Goal: Task Accomplishment & Management: Use online tool/utility

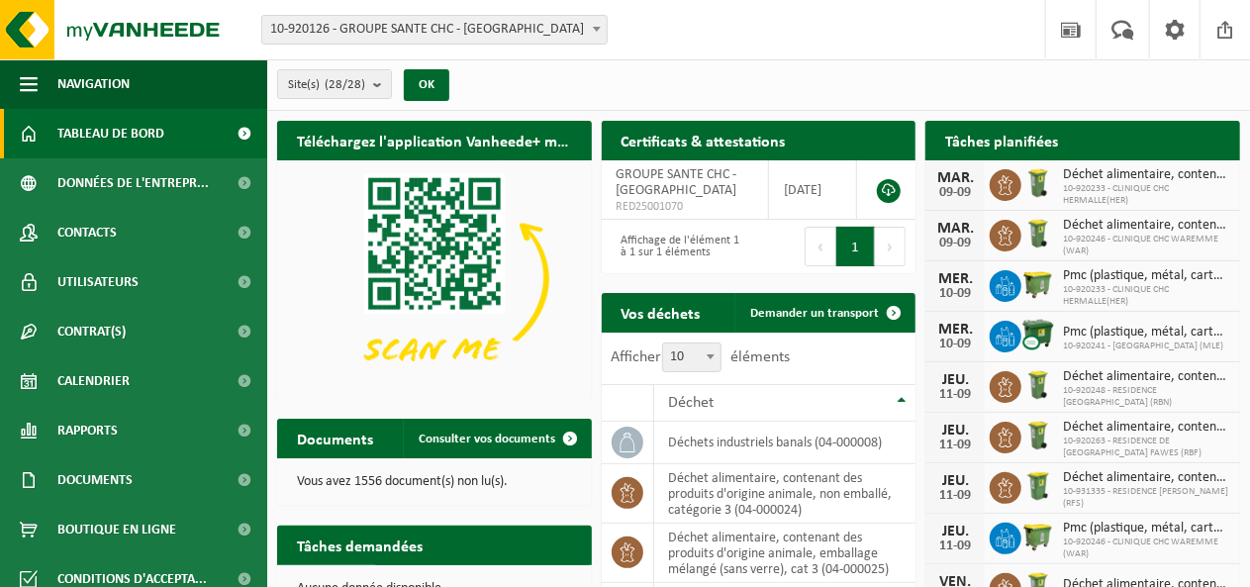
click at [598, 31] on span at bounding box center [597, 29] width 20 height 26
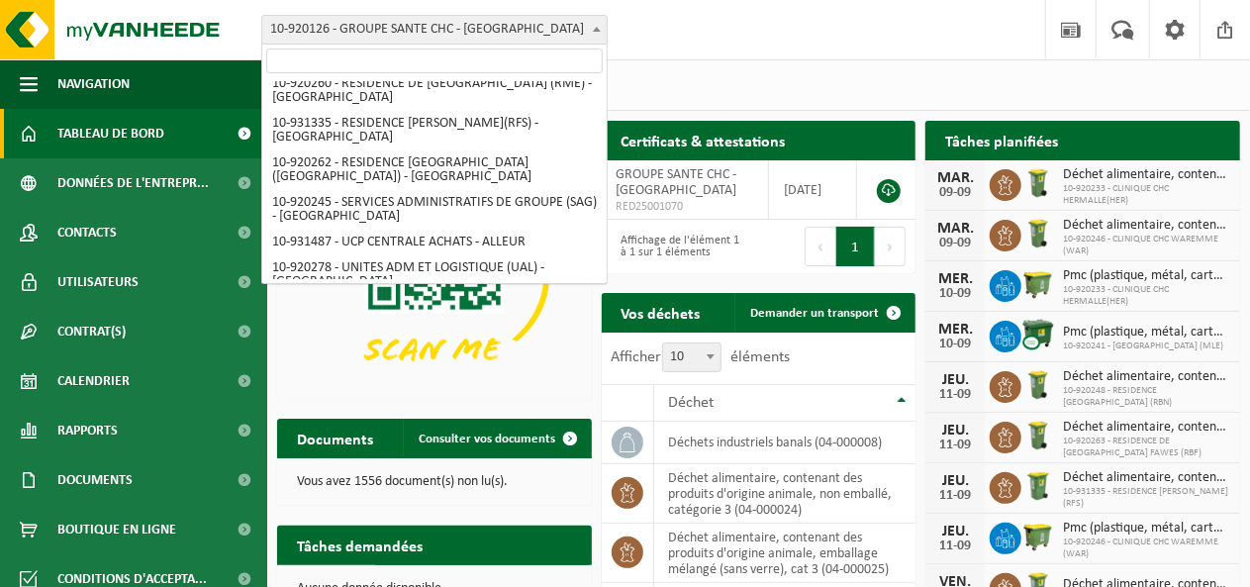
scroll to position [730, 0]
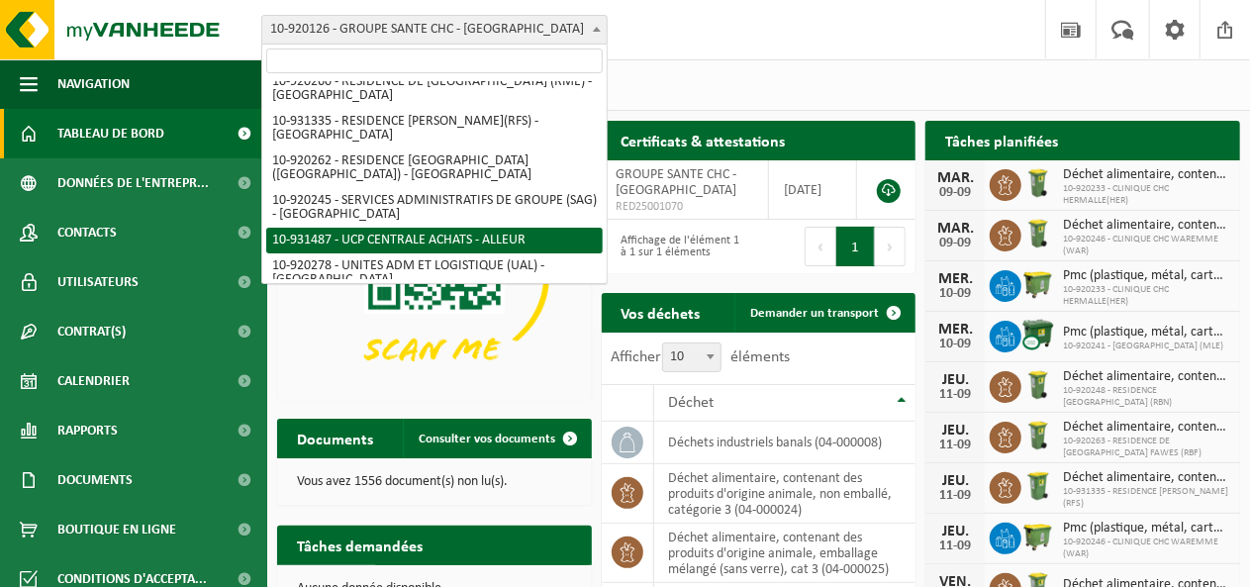
select select "134756"
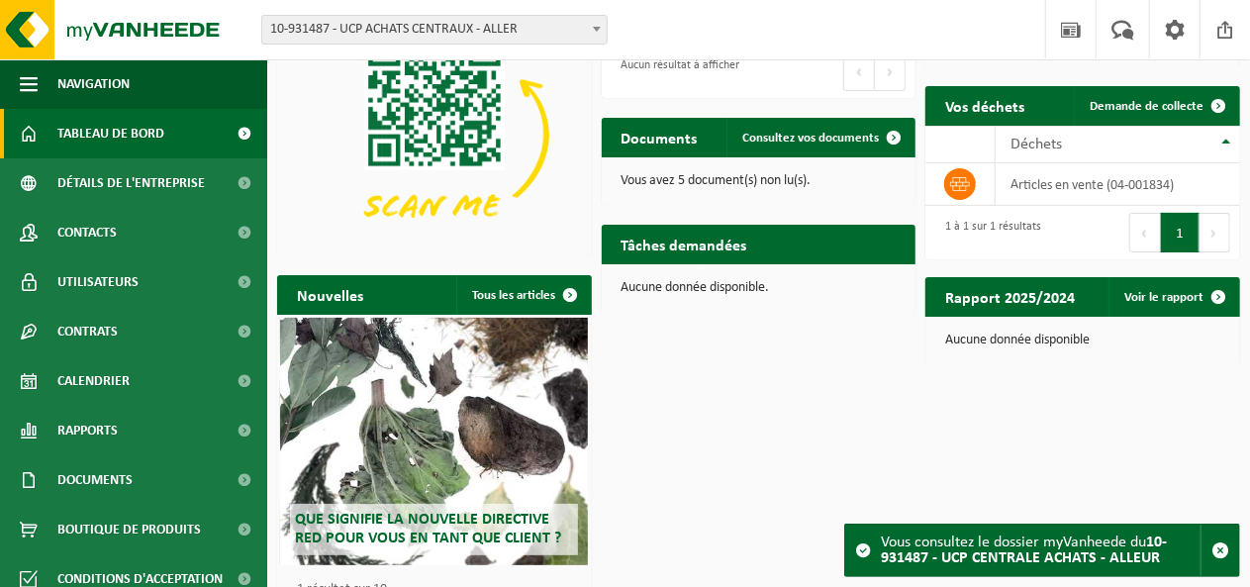
scroll to position [69, 0]
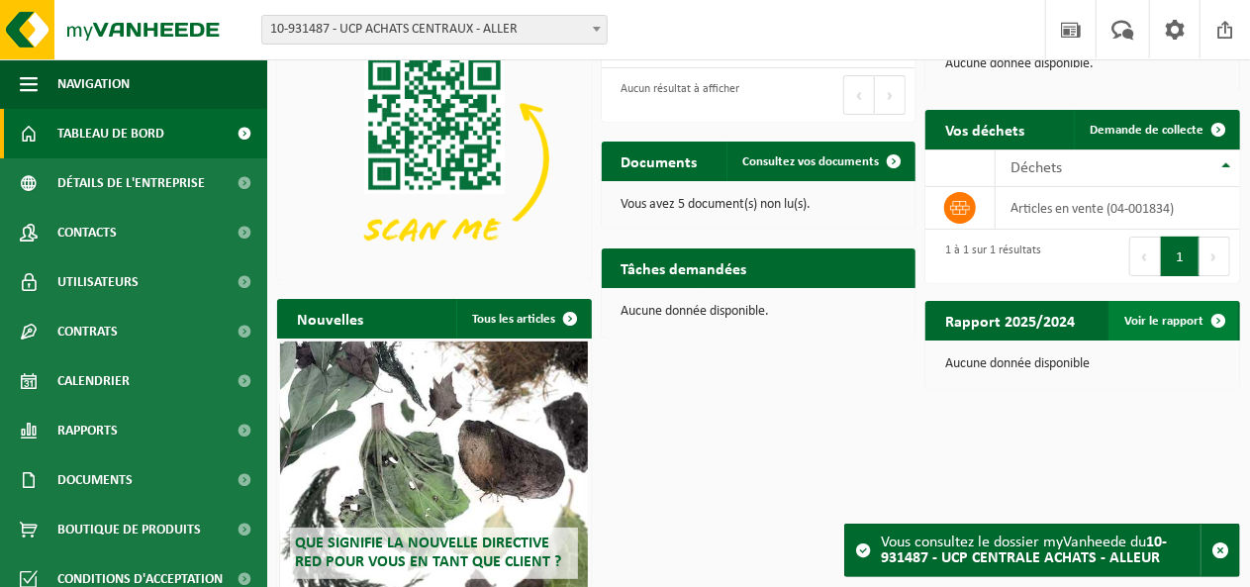
click at [1173, 326] on font "Voir le rapport" at bounding box center [1163, 321] width 79 height 13
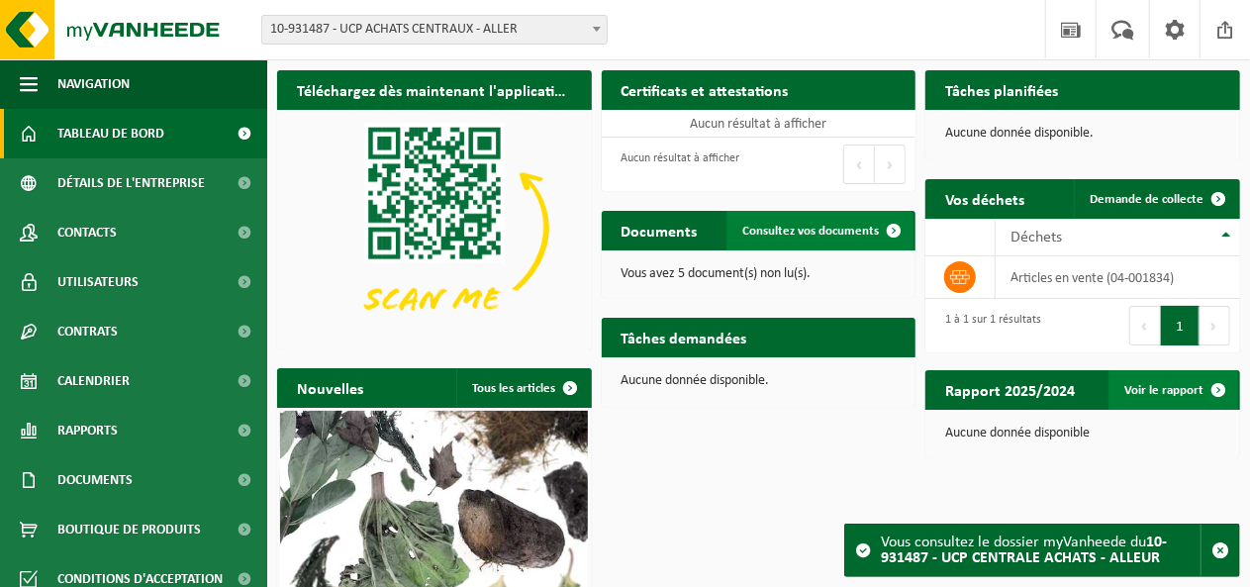
click at [829, 241] on link "Consultez vos documents" at bounding box center [819, 231] width 187 height 40
click at [1043, 230] on font "Déchets" at bounding box center [1036, 238] width 51 height 16
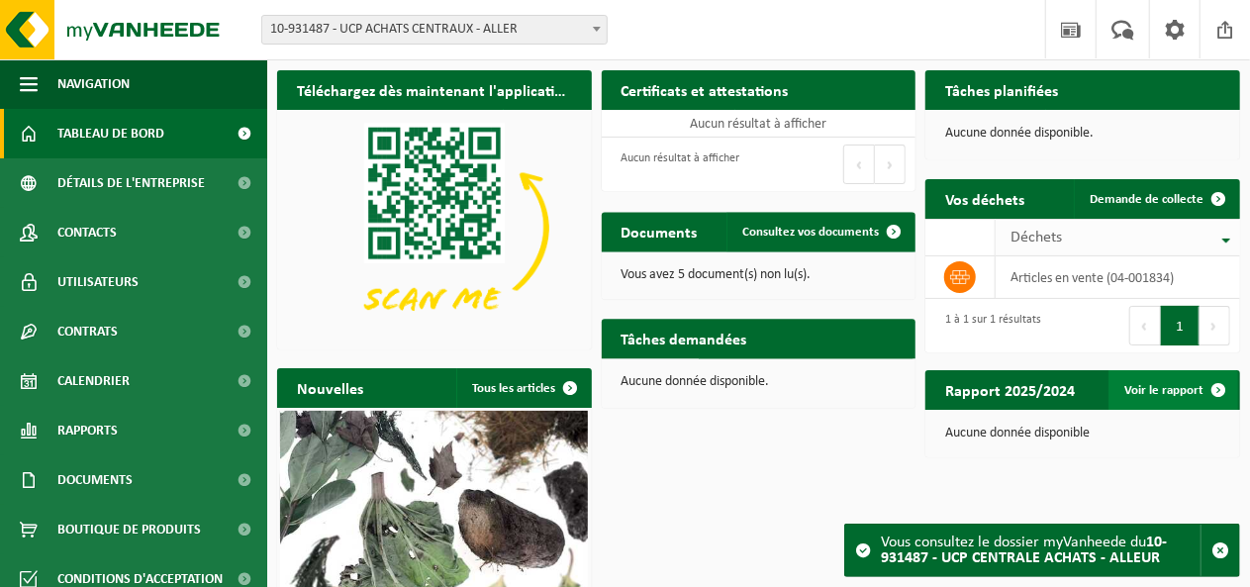
click at [1043, 230] on font "Déchets" at bounding box center [1036, 238] width 51 height 16
click at [1176, 390] on font "Voir le rapport" at bounding box center [1163, 390] width 79 height 13
click at [137, 130] on font "Tableau de bord" at bounding box center [110, 134] width 107 height 15
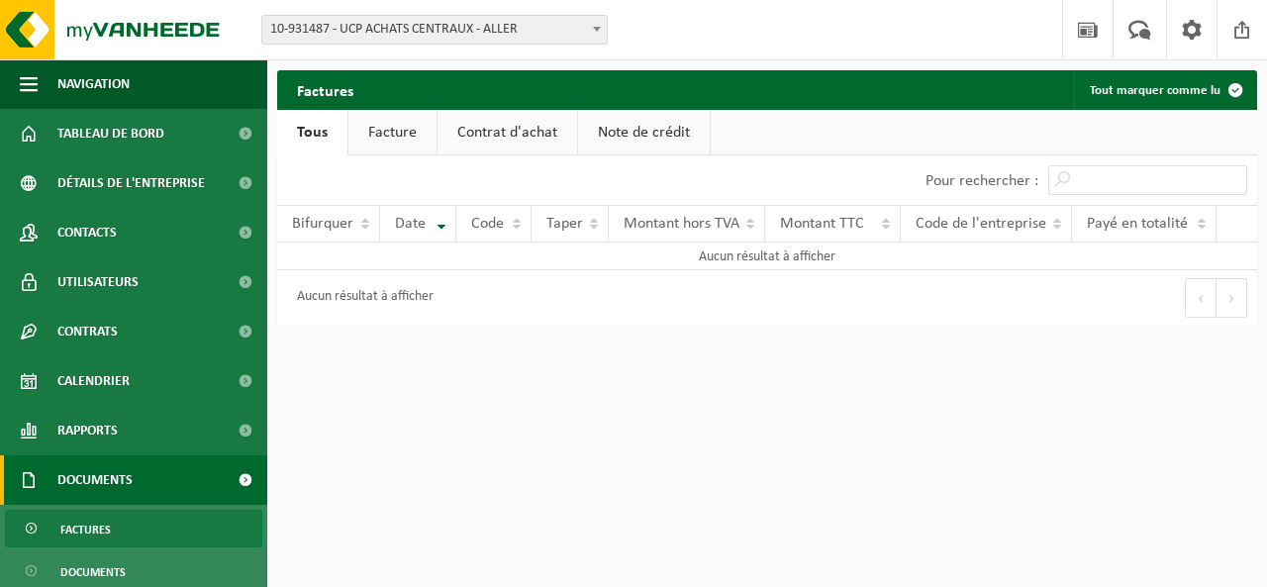
click at [409, 141] on font "Facture" at bounding box center [392, 133] width 48 height 16
click at [335, 127] on link "Tous" at bounding box center [311, 133] width 68 height 46
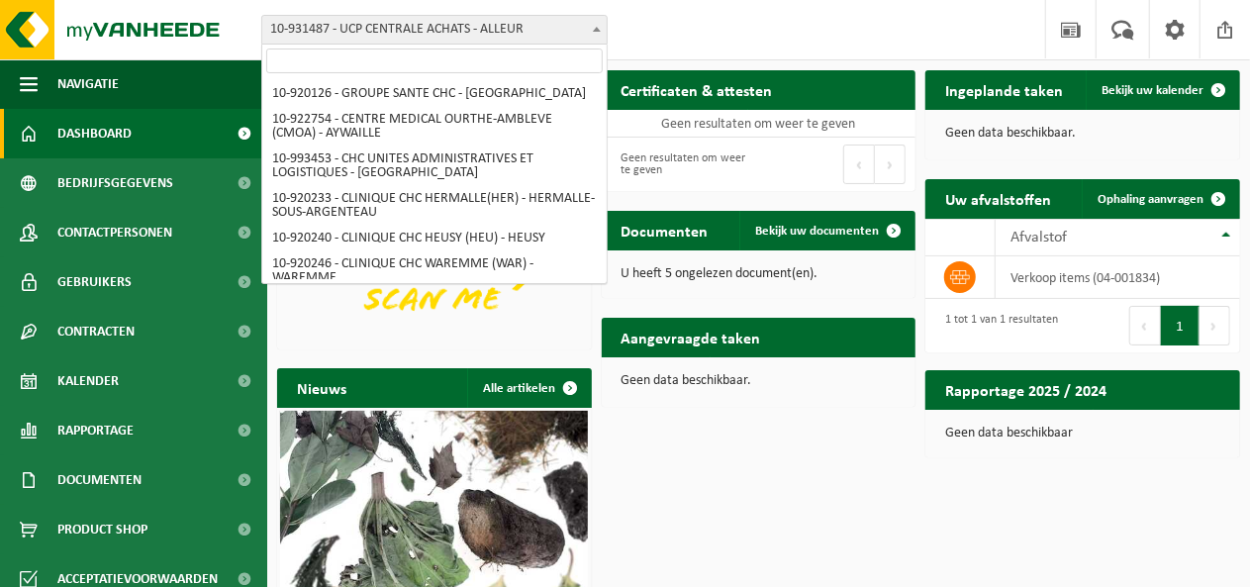
click at [600, 29] on b at bounding box center [597, 29] width 8 height 5
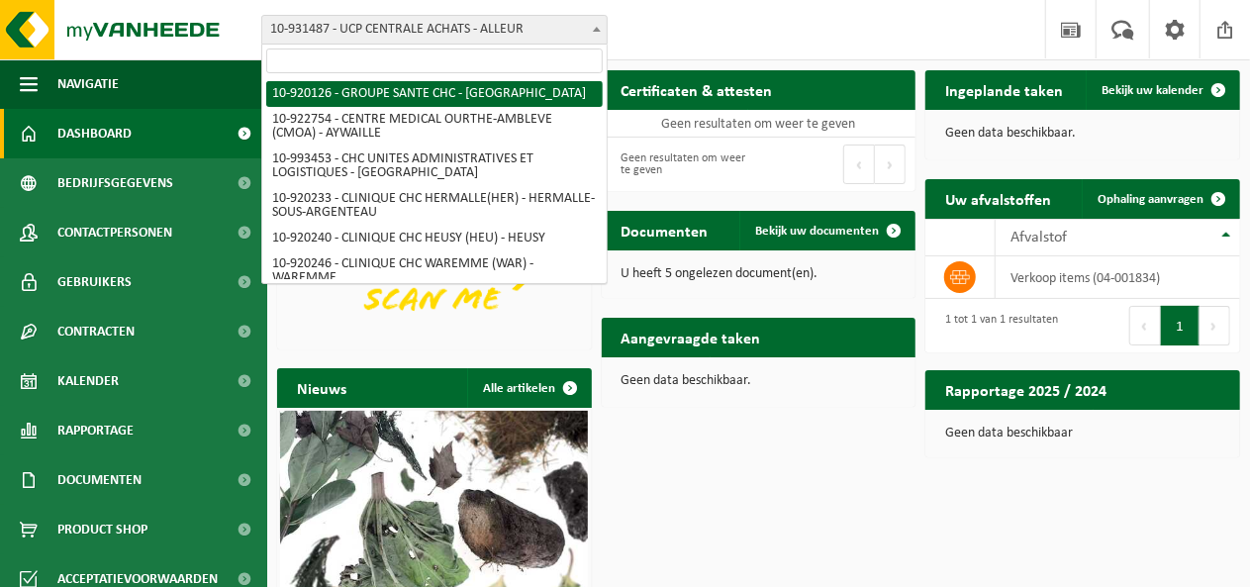
select select "129397"
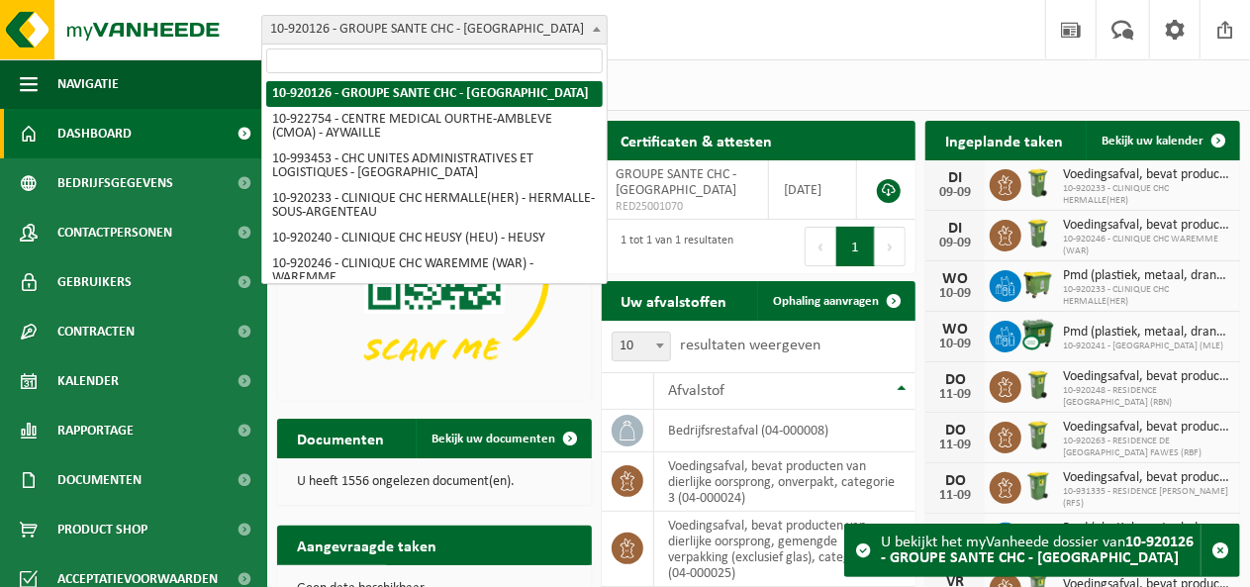
click at [597, 31] on span at bounding box center [597, 29] width 20 height 26
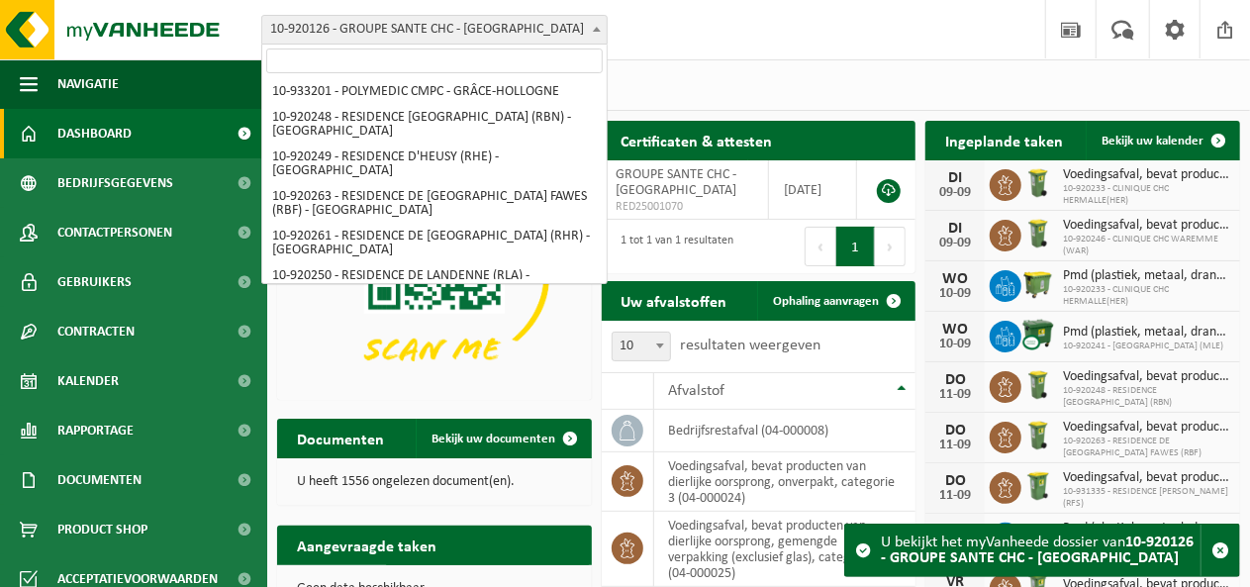
scroll to position [730, 0]
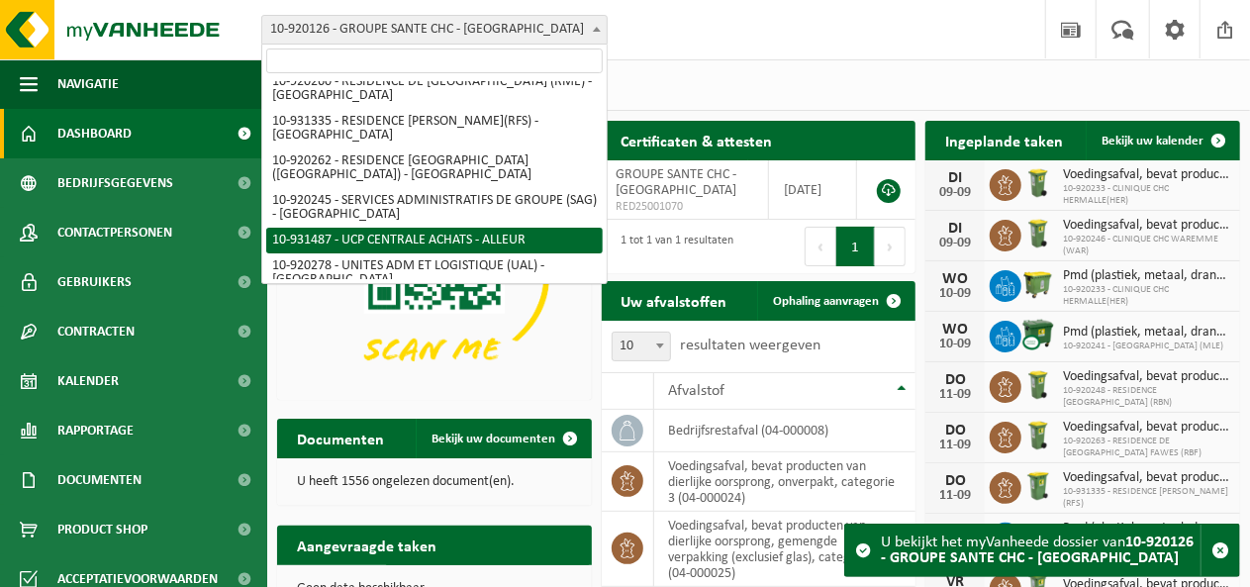
select select "134756"
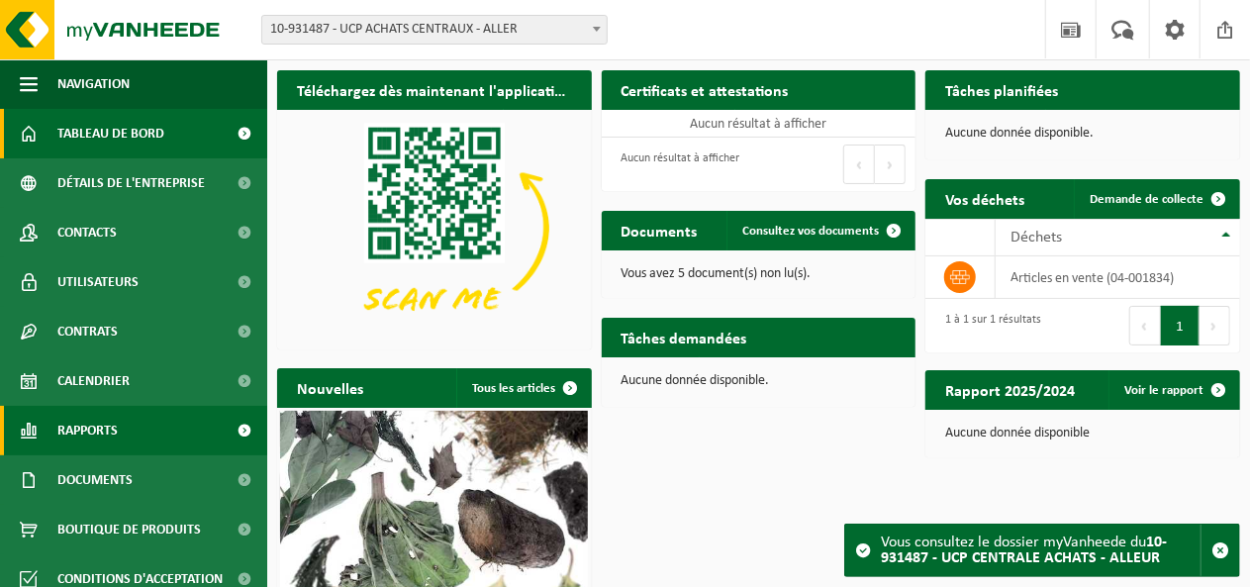
click at [100, 425] on font "Rapports" at bounding box center [87, 431] width 60 height 15
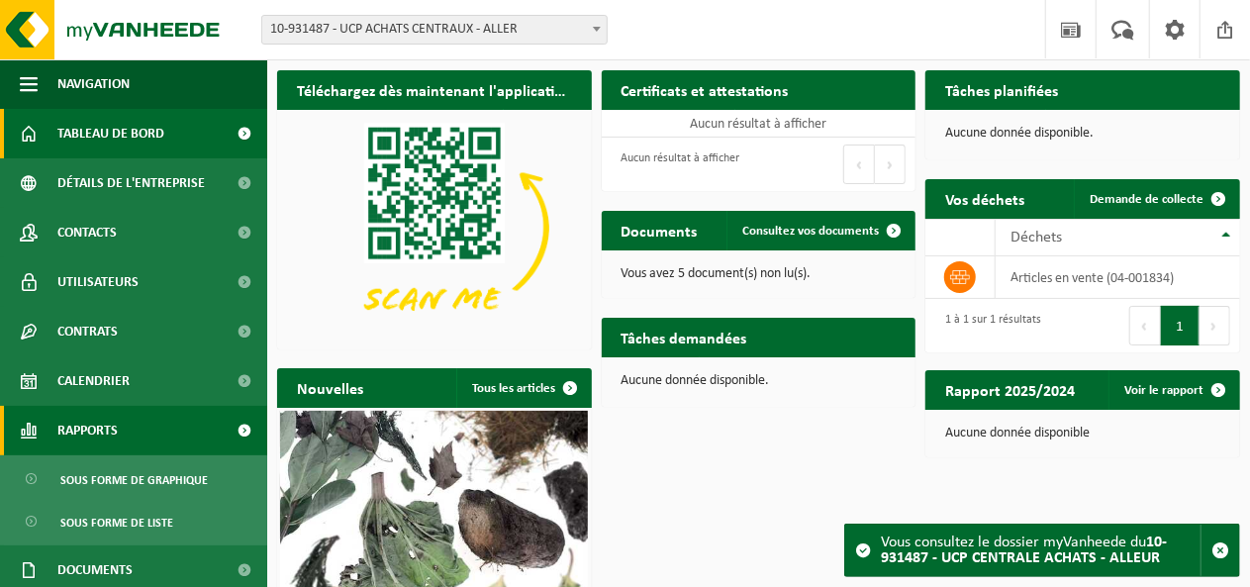
click at [94, 429] on font "Rapports" at bounding box center [87, 431] width 60 height 15
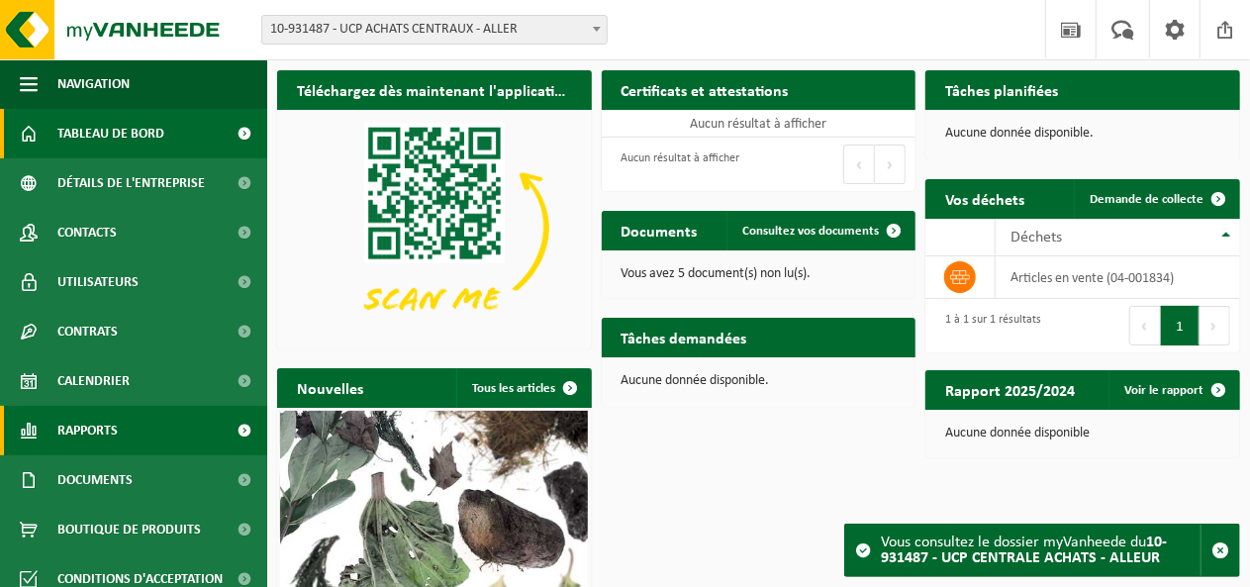
click at [94, 429] on font "Rapports" at bounding box center [87, 431] width 60 height 15
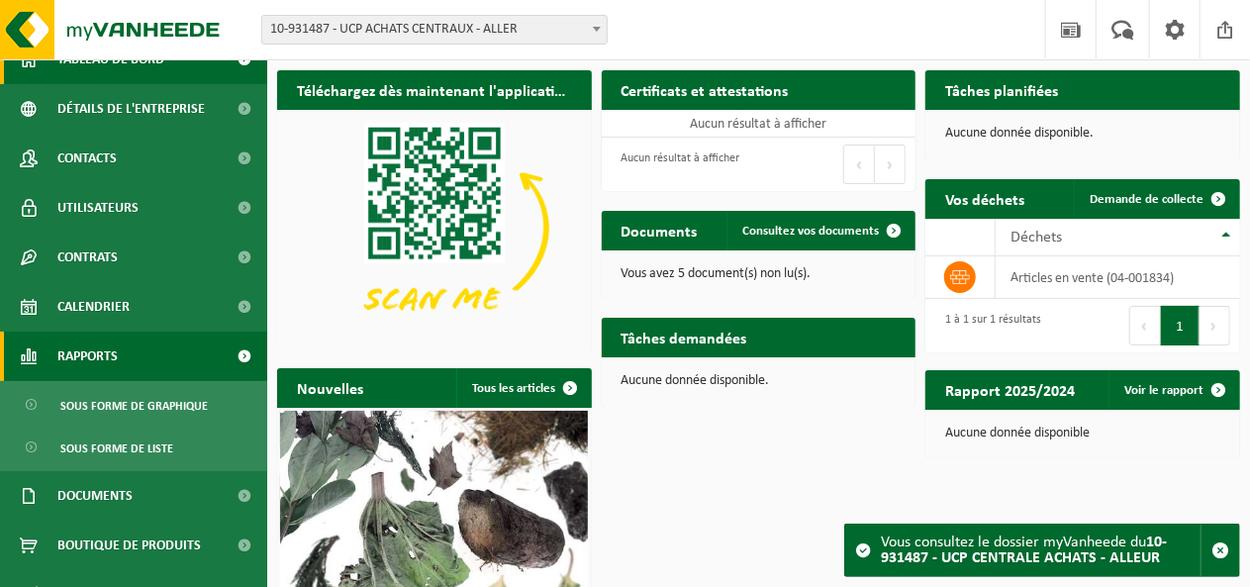
scroll to position [99, 0]
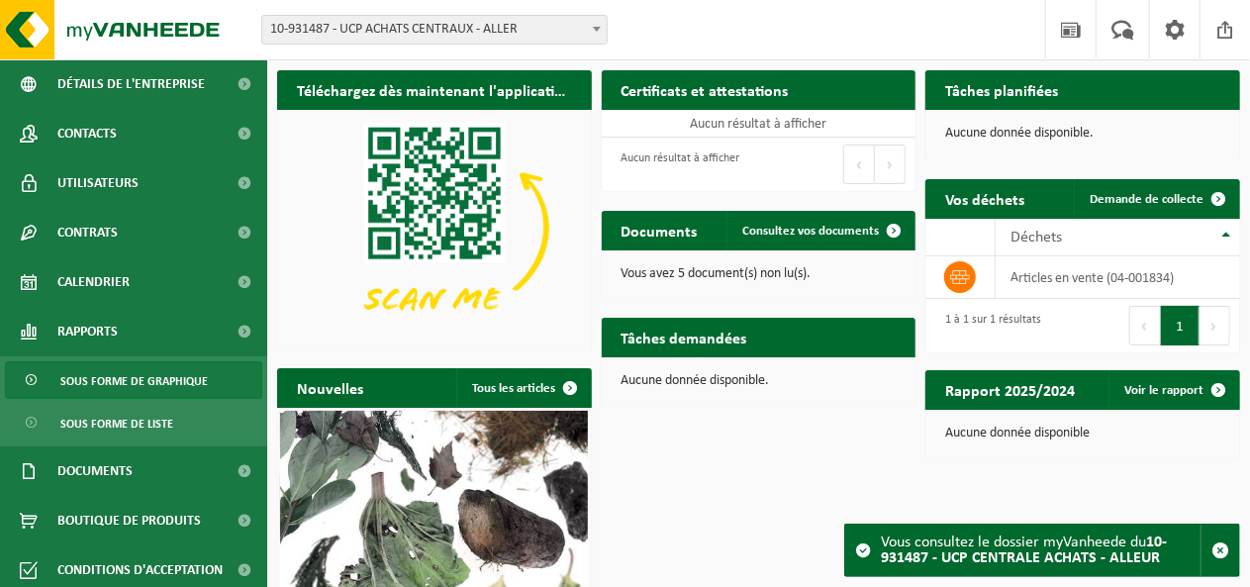
click at [160, 391] on span "Sous forme de graphique" at bounding box center [133, 381] width 147 height 38
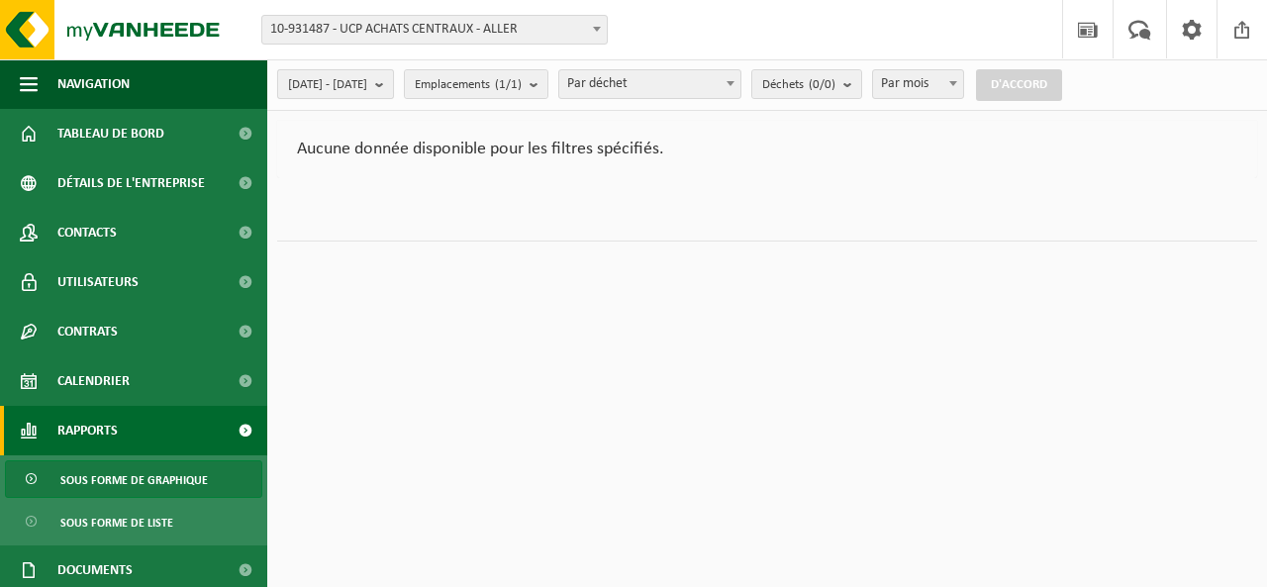
click at [393, 82] on b "submit" at bounding box center [384, 84] width 18 height 28
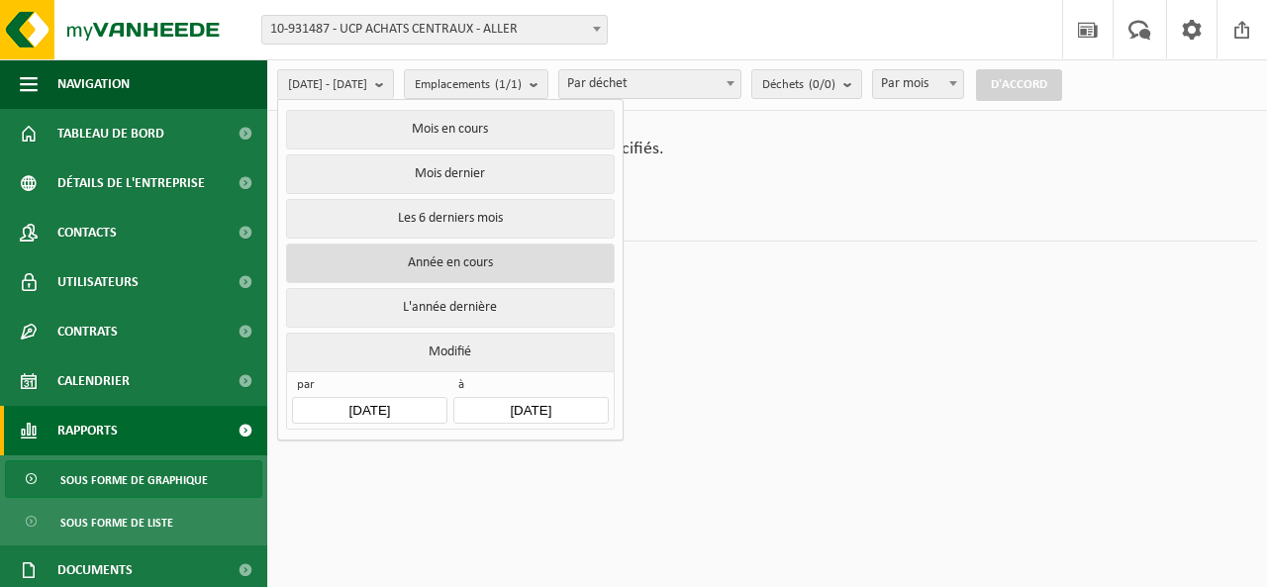
click at [451, 255] on font "Année en cours" at bounding box center [450, 262] width 85 height 15
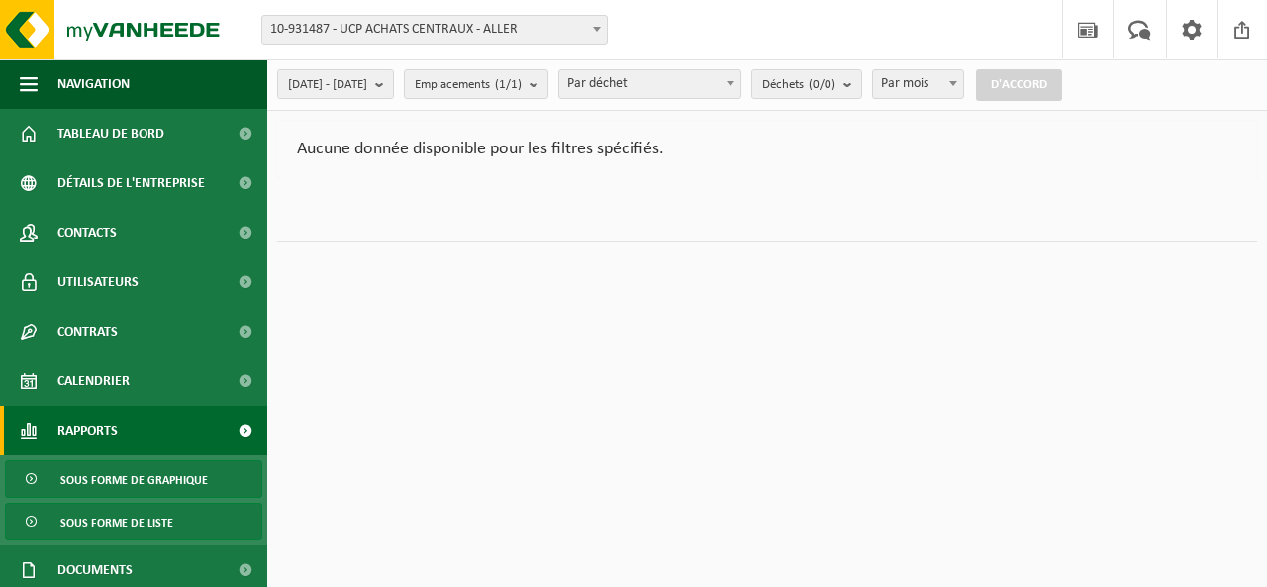
click at [141, 522] on font "Sous forme de liste" at bounding box center [116, 524] width 113 height 12
